Goal: Information Seeking & Learning: Check status

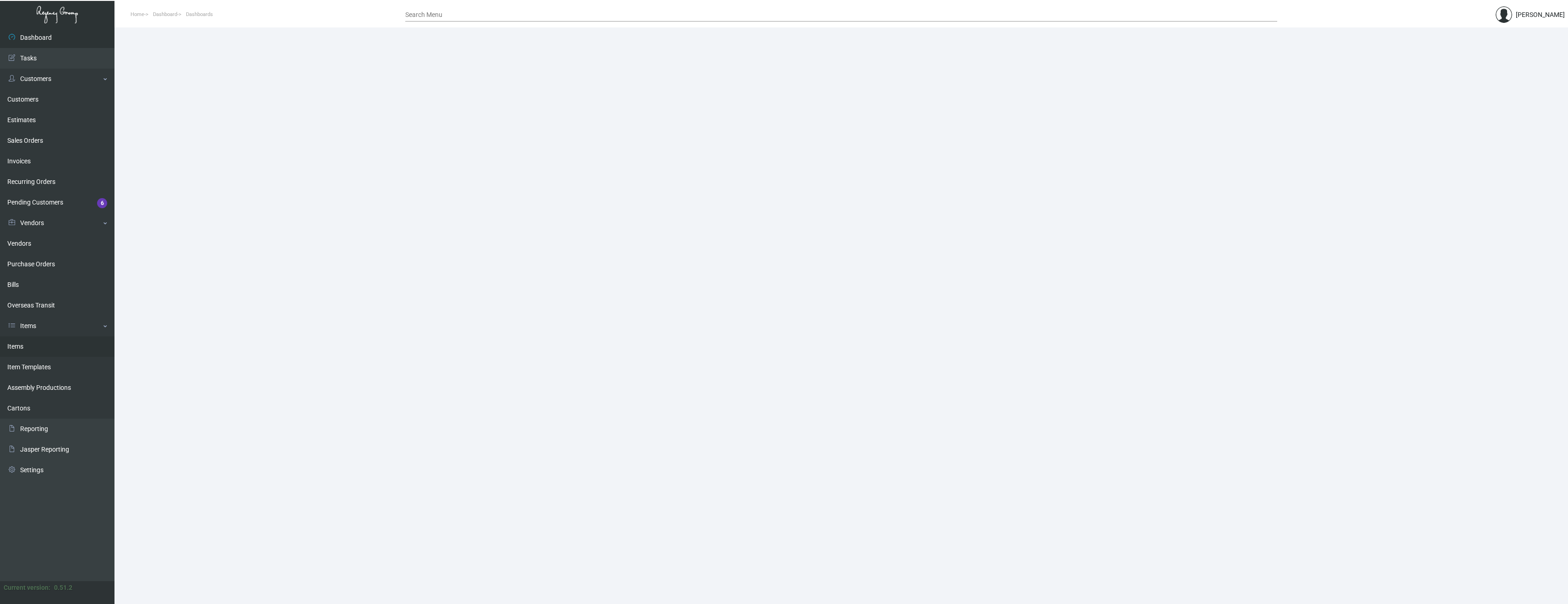
click at [15, 347] on link "Items" at bounding box center [57, 347] width 114 height 21
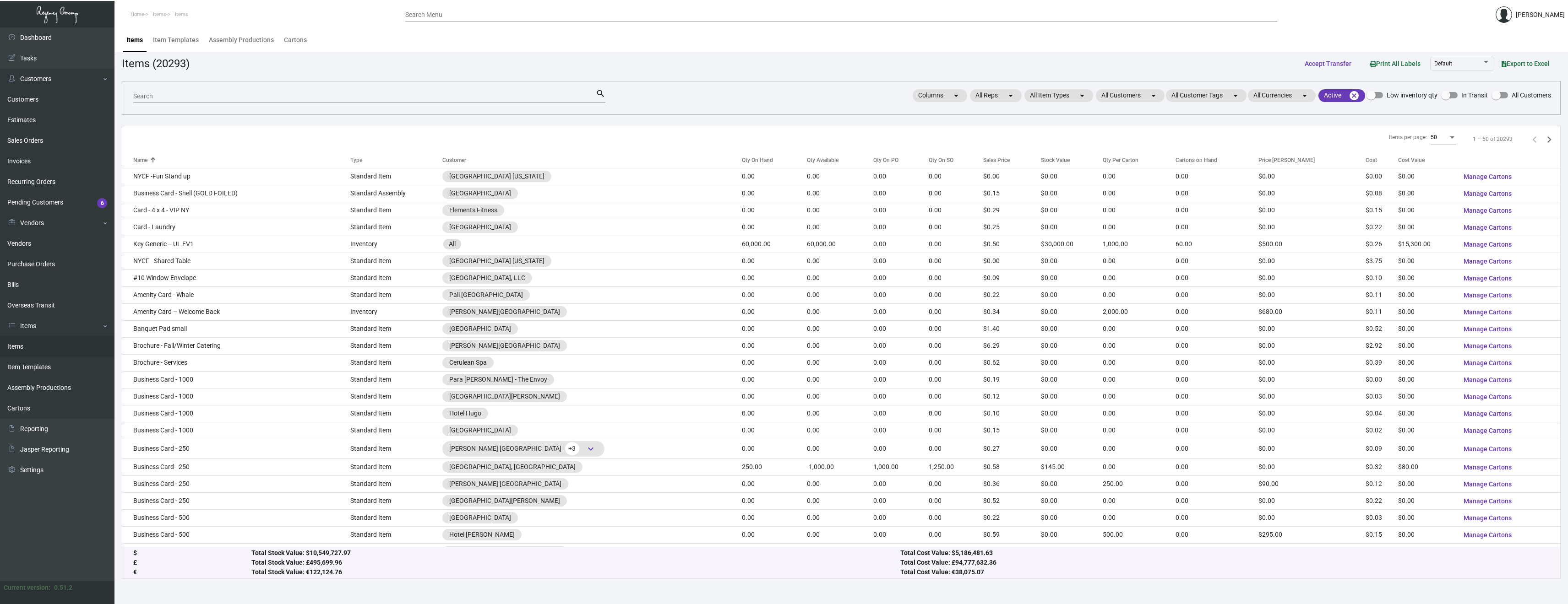
click at [228, 94] on input "Search" at bounding box center [365, 97] width 463 height 7
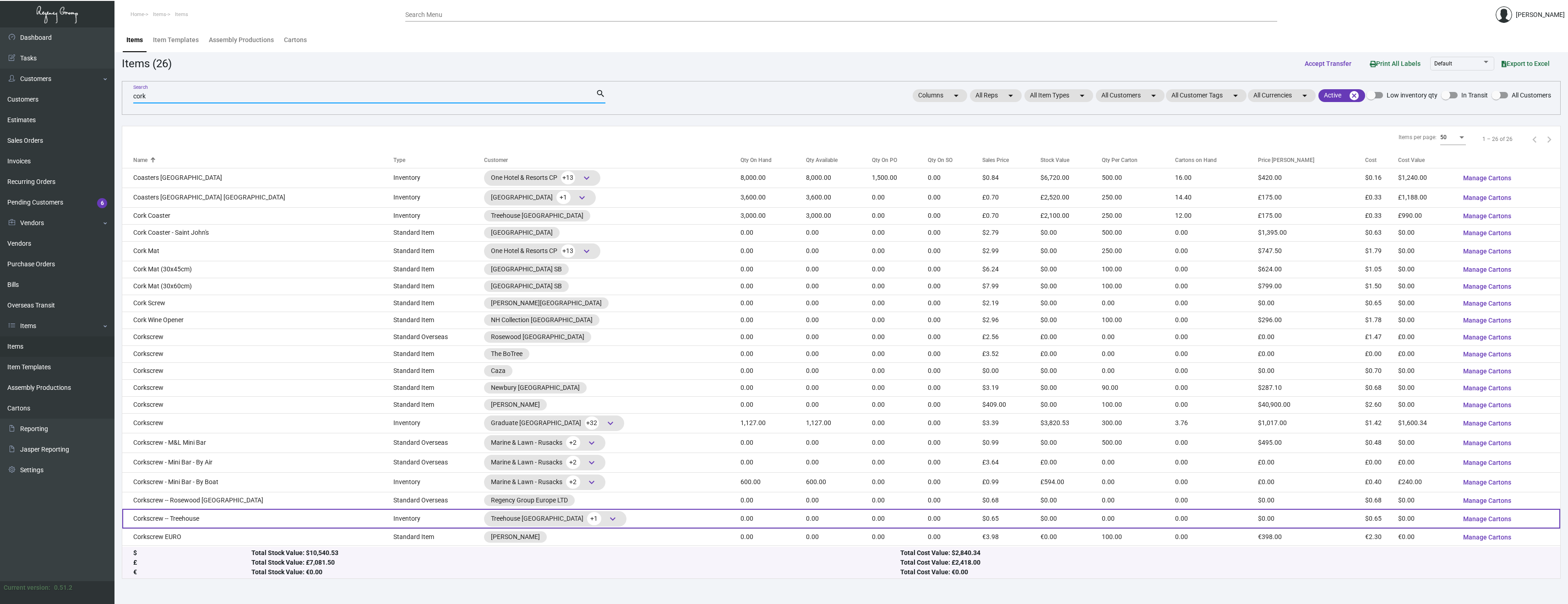
type input "cork"
click at [195, 520] on td "Corkscrew -- Treehouse" at bounding box center [257, 519] width 271 height 19
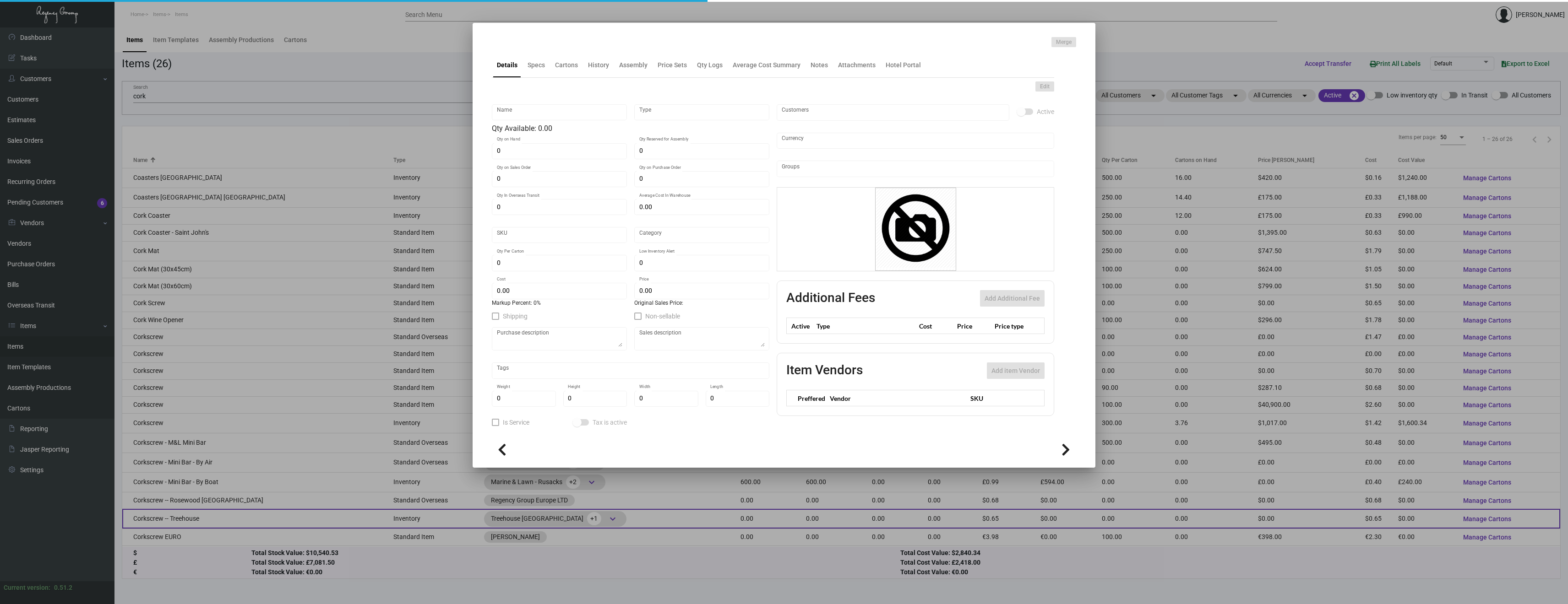
type input "Corkscrew -- Treehouse"
type input "Inventory"
type input "$ 0.00"
type input "SH-CS-23B"
type input "Overseas"
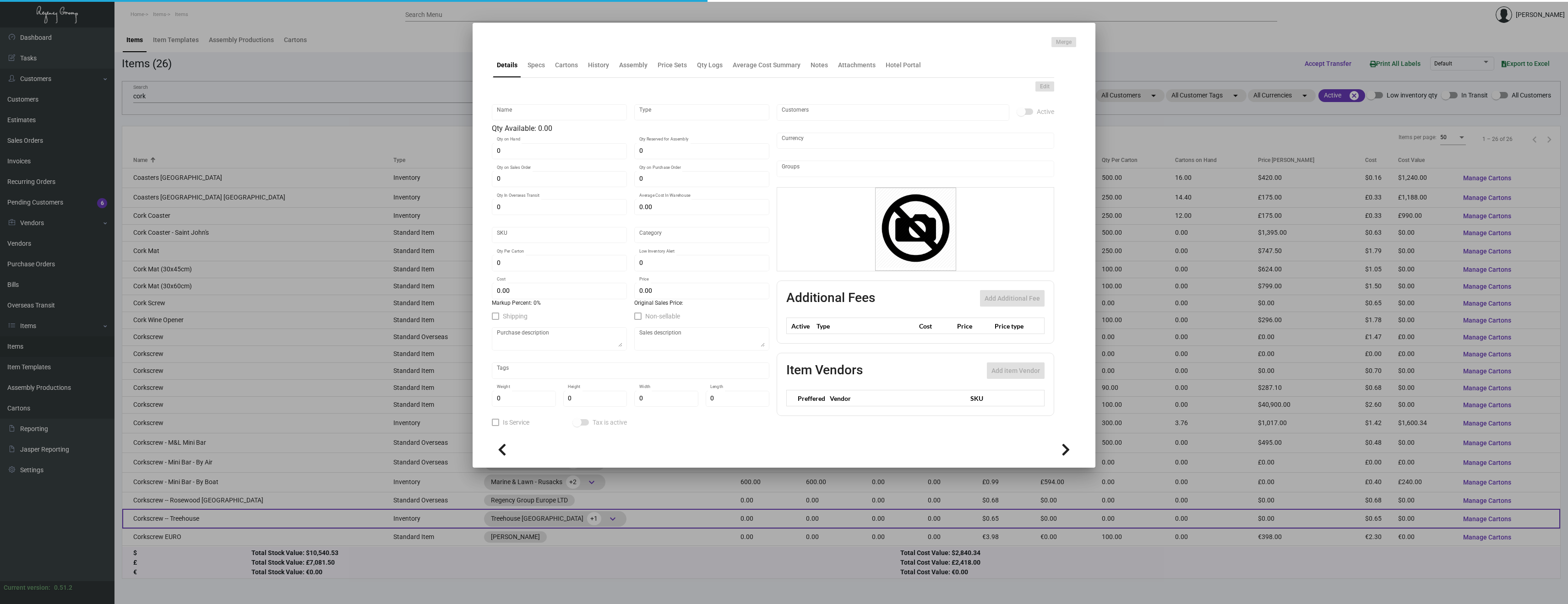
type input "1"
type input "$ 0.65"
checkbox input "true"
type input "United States Dollar $"
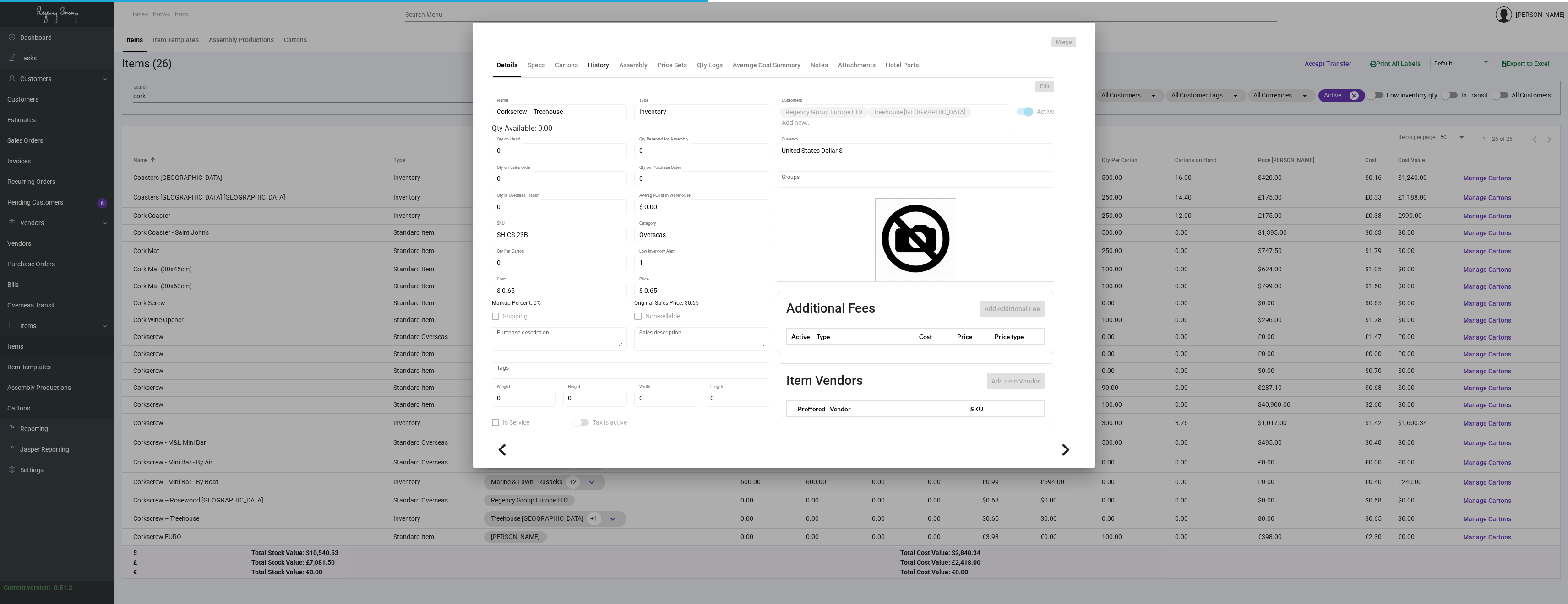
click at [591, 68] on ng-component "Merge Details Specs Cartons History Assembly Price Sets Qty Logs Average Cost S…" at bounding box center [784, 251] width 584 height 428
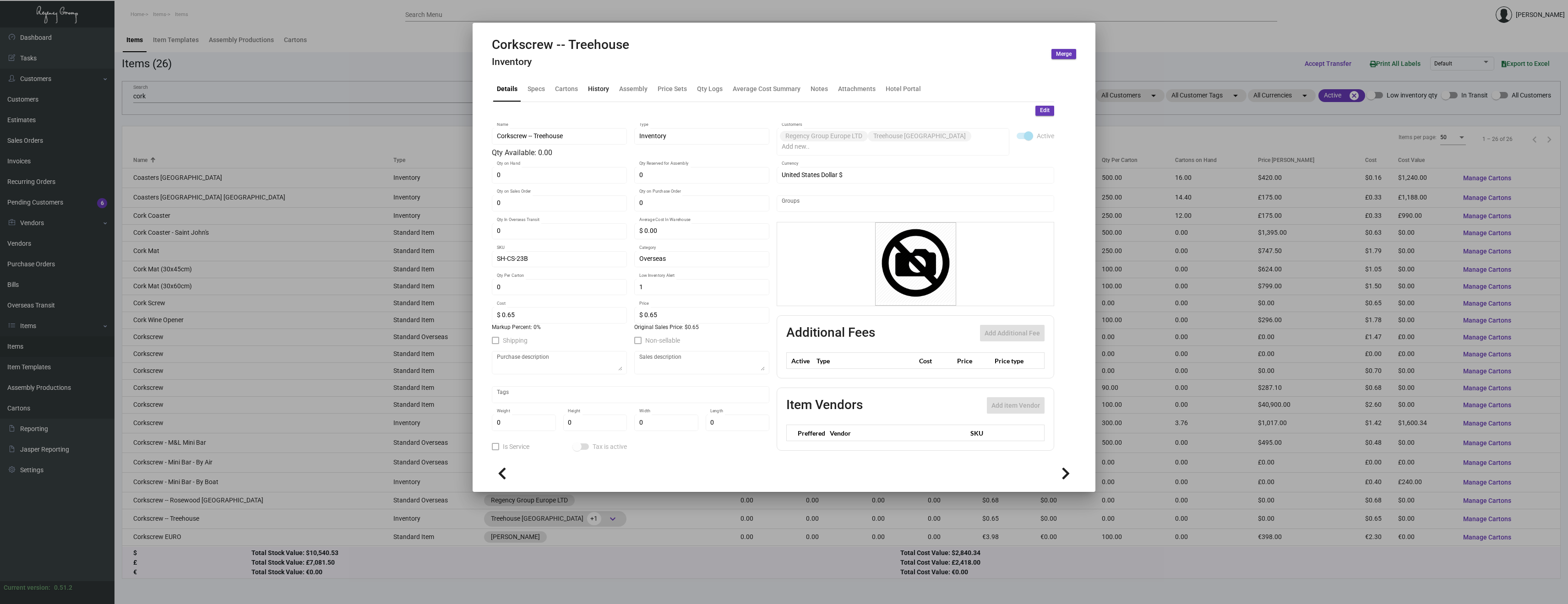
click at [598, 89] on div "History" at bounding box center [598, 89] width 21 height 10
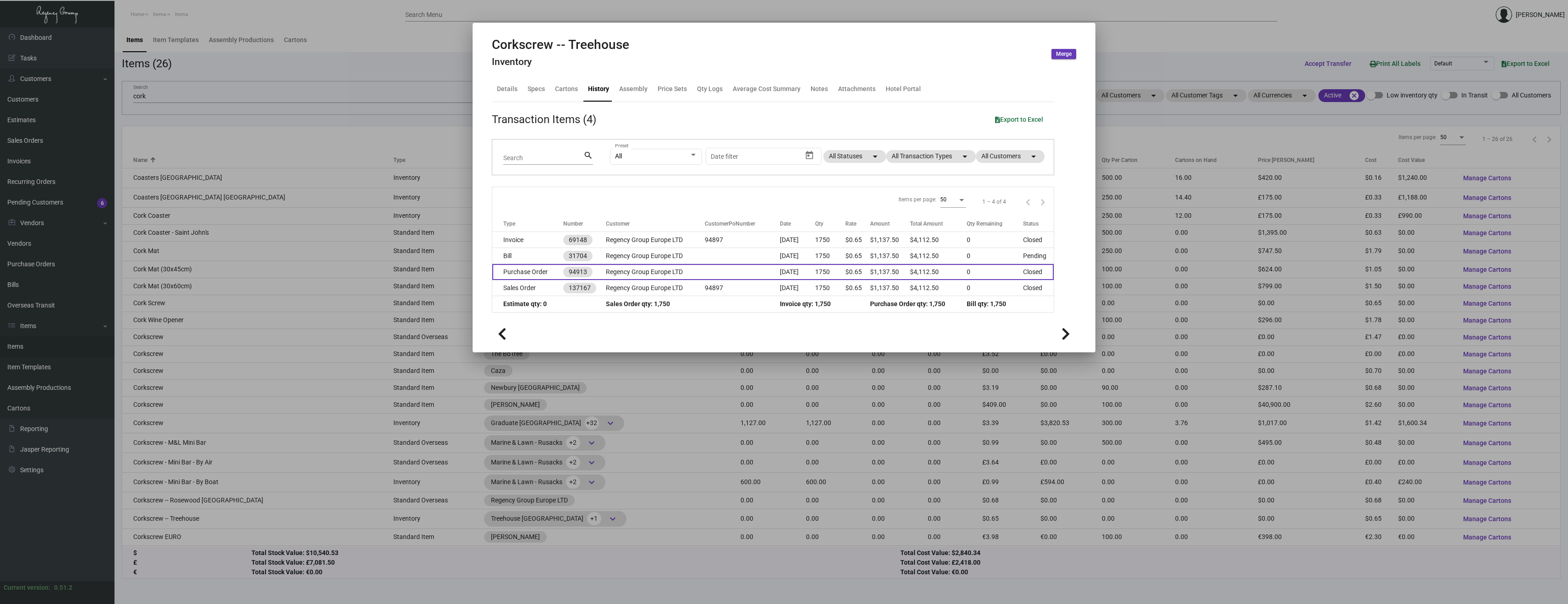
click at [536, 271] on td "Purchase Order" at bounding box center [528, 272] width 71 height 16
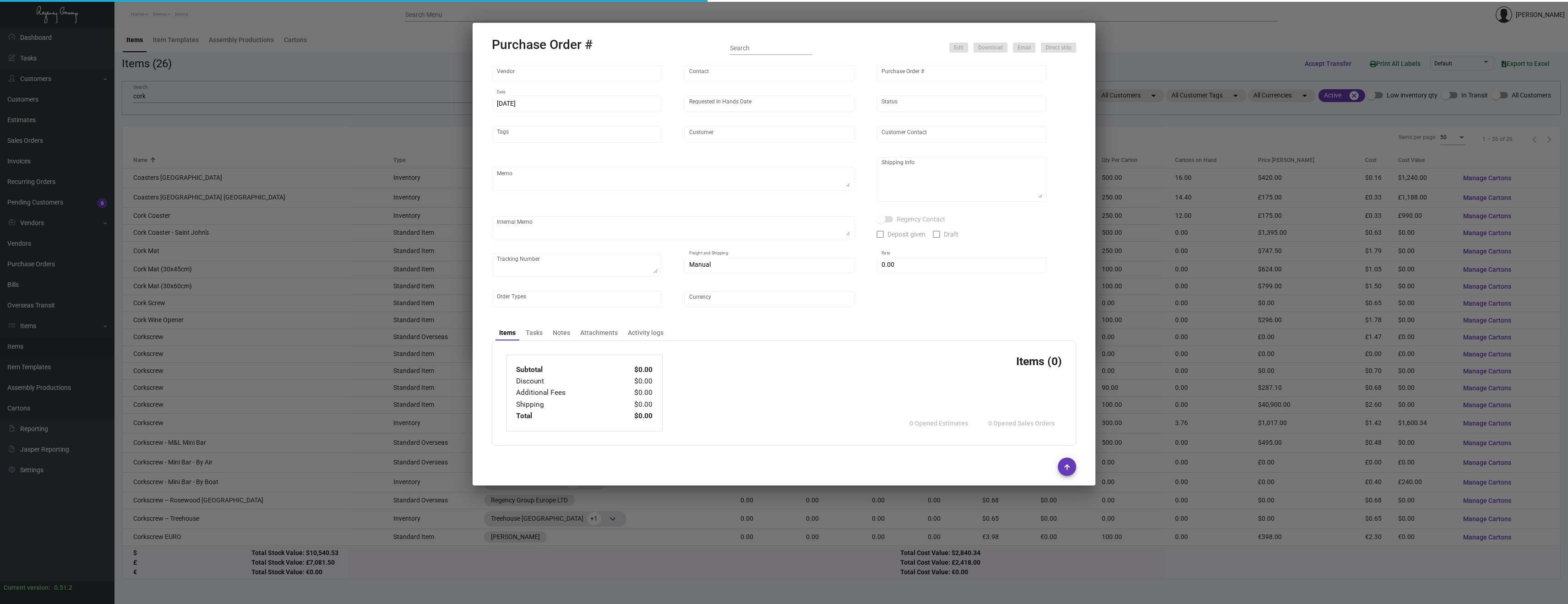
type input "Hangzhou [PERSON_NAME] Leisure Product Co. LTD"
type input "[PERSON_NAME]"
type input "94913"
type input "[DATE]"
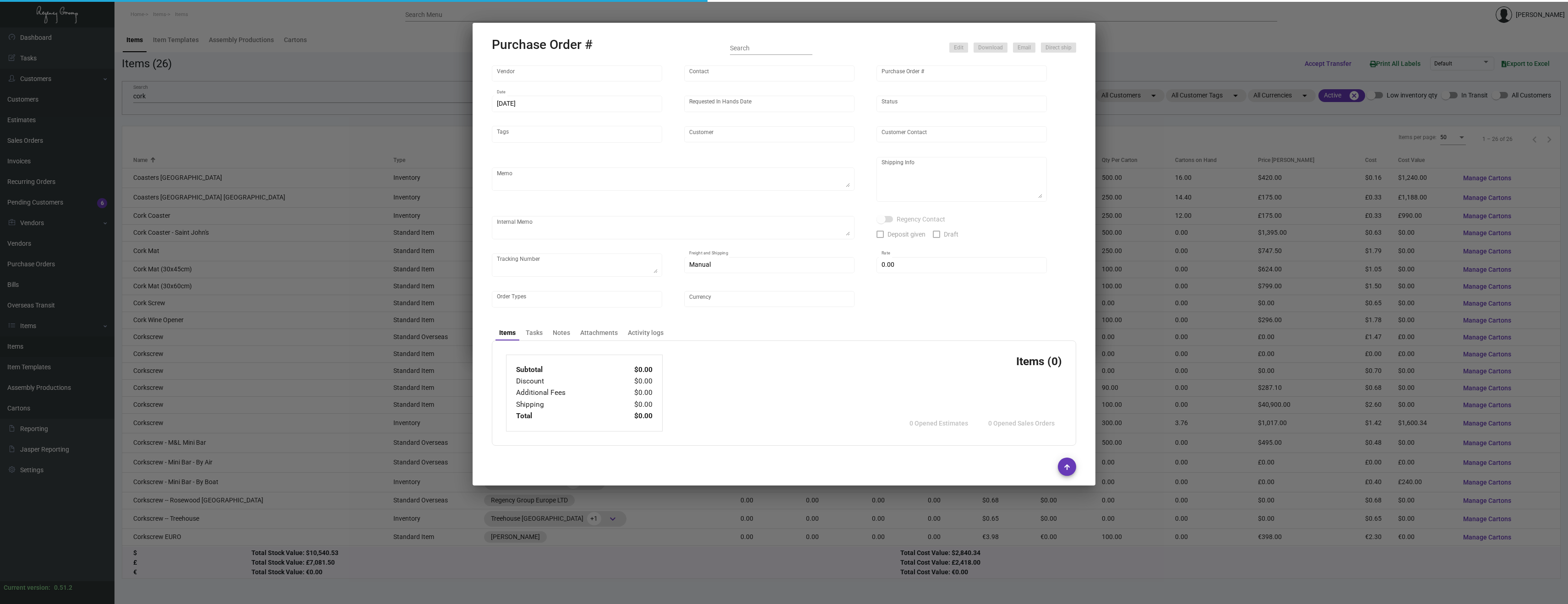
type input "Regency Group Europe LTD"
type textarea "All by BOAT"
type textarea "Regency UK - Print Outlet [STREET_ADDRESS]"
checkbox input "true"
type input "$ 0.00"
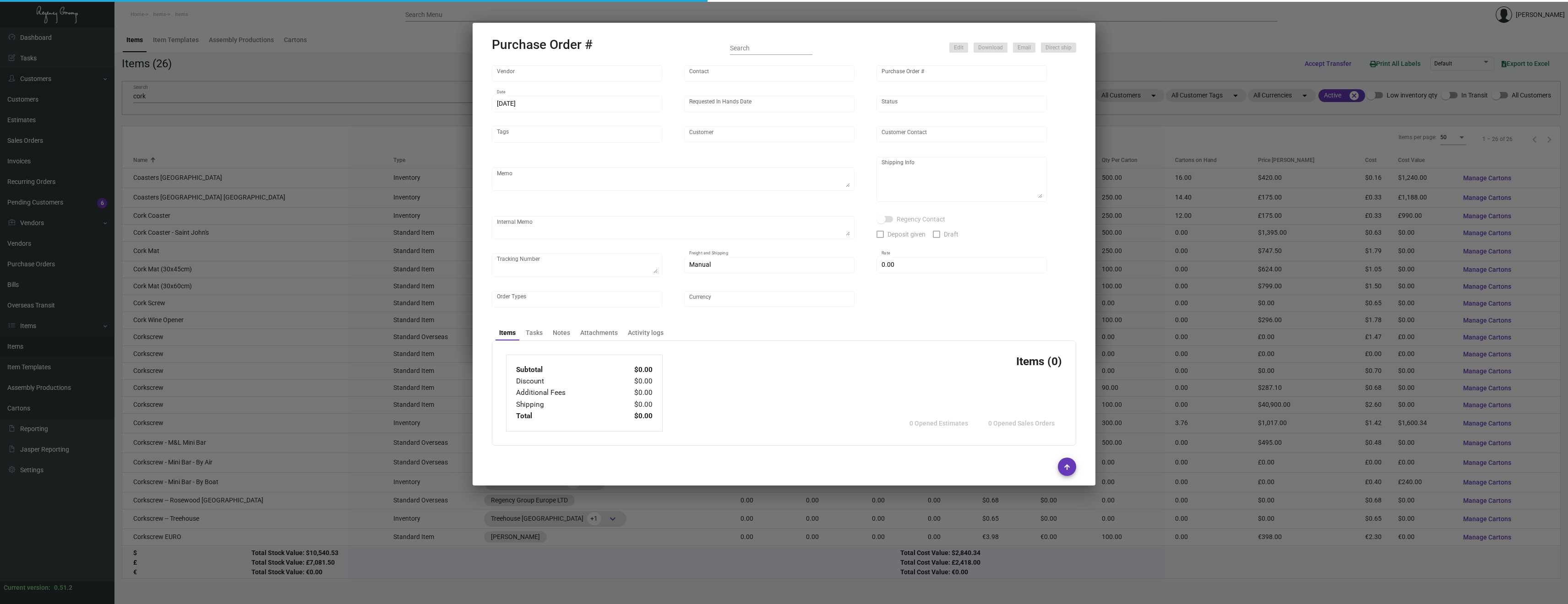
type input "United States Dollar $"
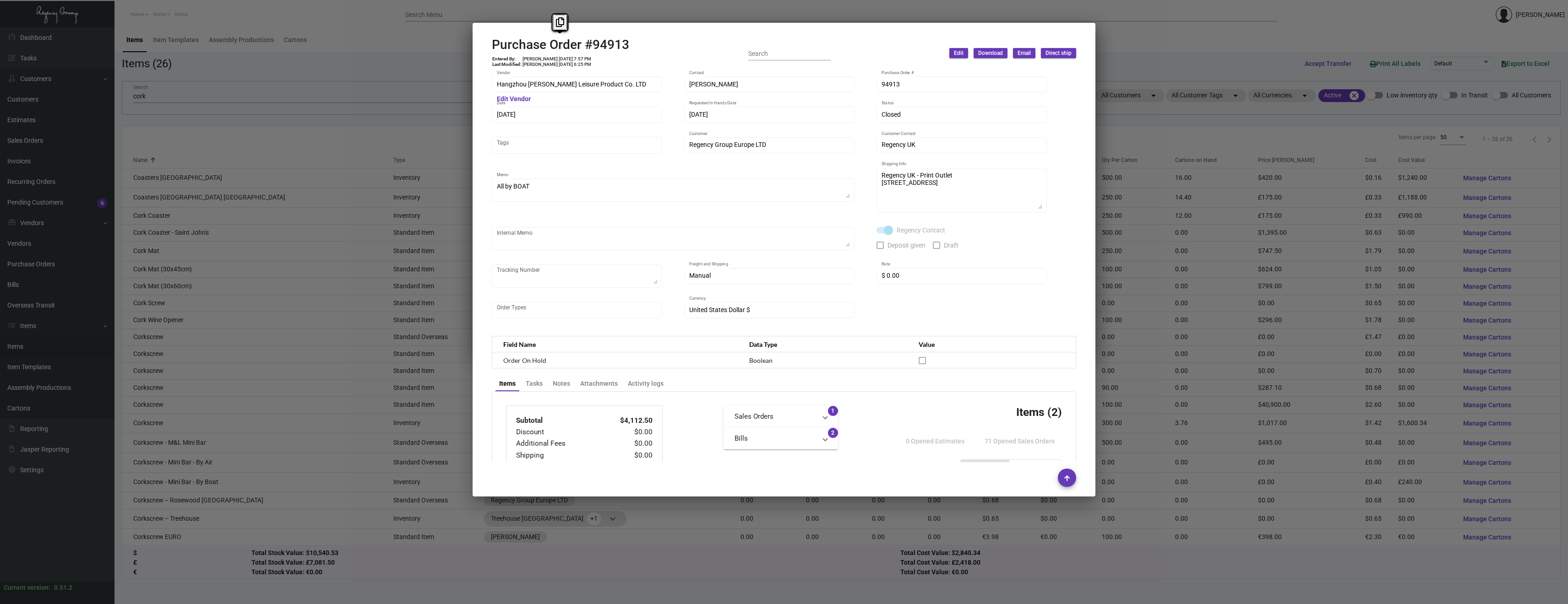
drag, startPoint x: 631, startPoint y: 47, endPoint x: 491, endPoint y: 47, distance: 140.0
click at [491, 47] on mat-dialog-container "Purchase Order #94913 Entered By: [PERSON_NAME] [DATE] 7:57 PM Last Modified: […" at bounding box center [783, 260] width 623 height 474
copy h2 "Purchase Order #94913"
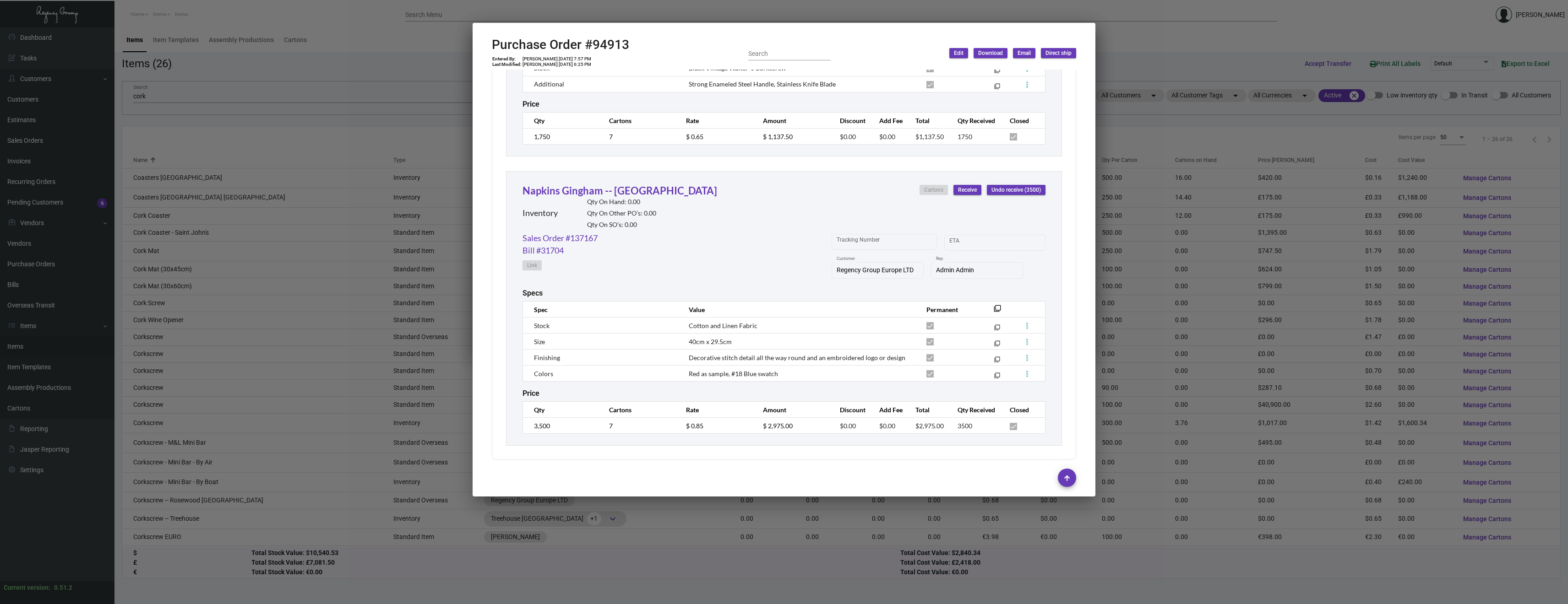
click at [284, 87] on div at bounding box center [784, 302] width 1568 height 604
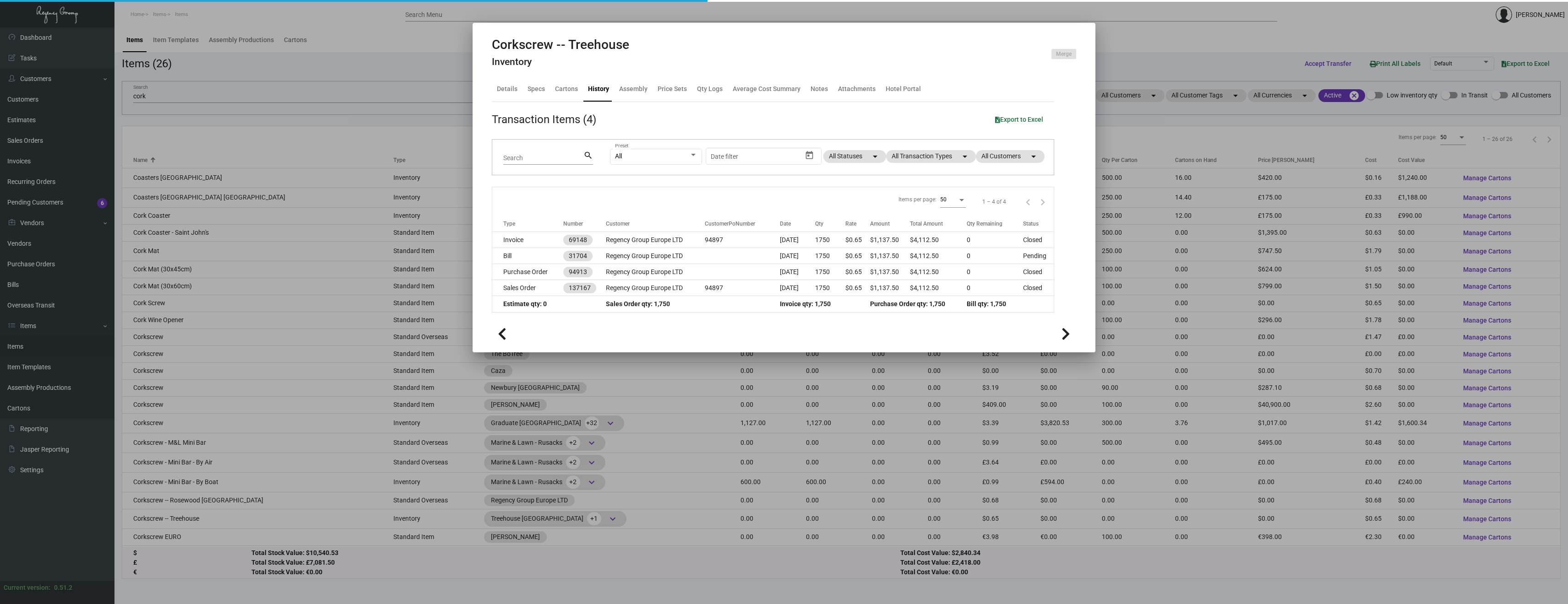
click at [275, 64] on div at bounding box center [784, 302] width 1568 height 604
